Goal: Transaction & Acquisition: Purchase product/service

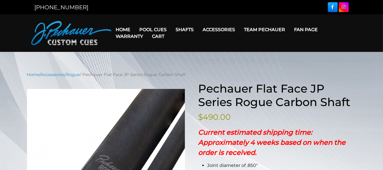
click at [59, 40] on img at bounding box center [71, 33] width 80 height 24
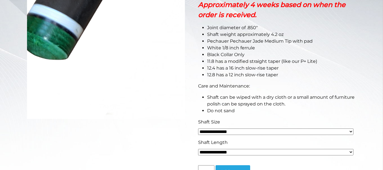
scroll to position [141, 0]
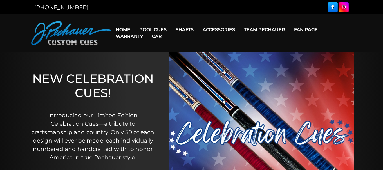
click at [149, 29] on link "Cart" at bounding box center [158, 36] width 21 height 14
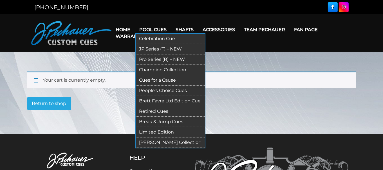
click at [157, 121] on link "Break & Jump Cues" at bounding box center [169, 122] width 69 height 10
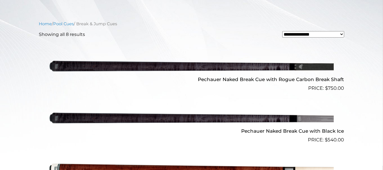
scroll to position [168, 0]
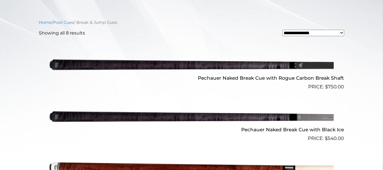
click at [282, 68] on img at bounding box center [191, 64] width 284 height 47
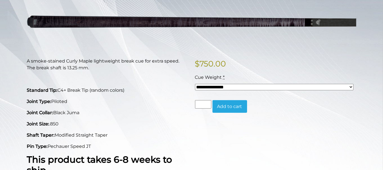
scroll to position [84, 0]
